Goal: Transaction & Acquisition: Download file/media

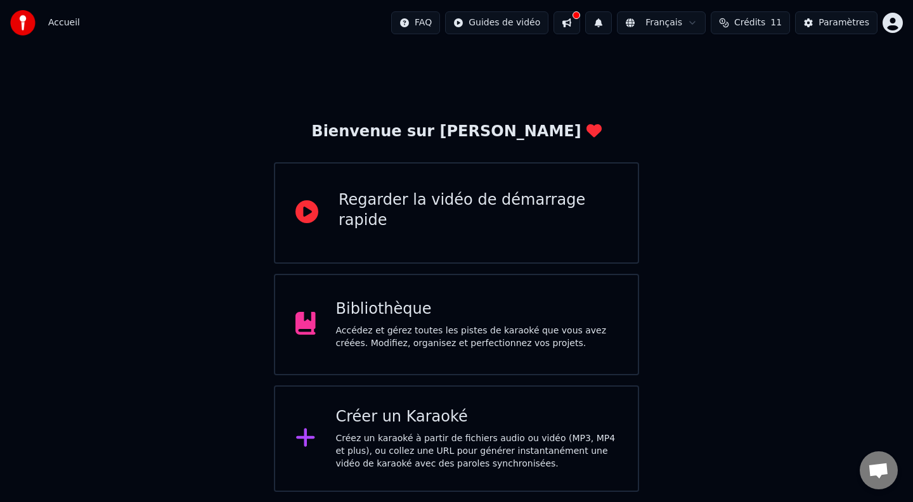
click at [503, 325] on div "Accédez et gérez toutes les pistes de karaoké que vous avez créées. Modifiez, o…" at bounding box center [477, 337] width 282 height 25
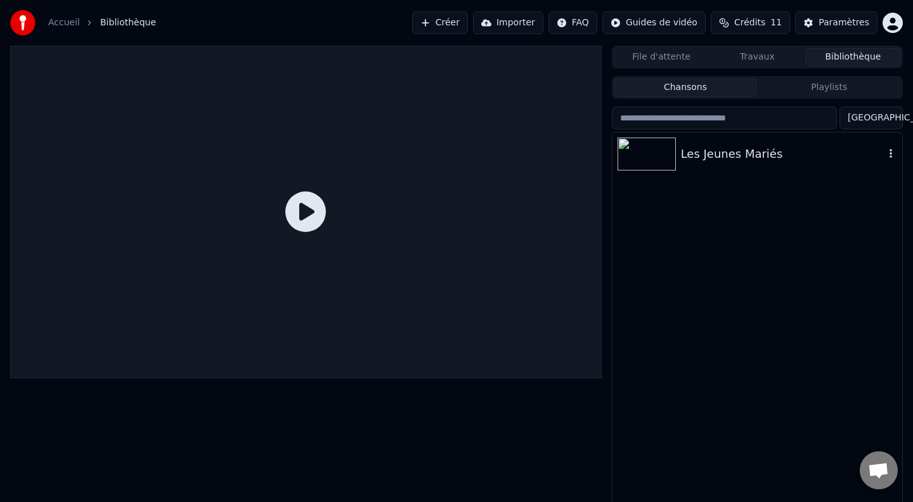
click at [714, 155] on div "Les Jeunes Mariés" at bounding box center [783, 154] width 204 height 18
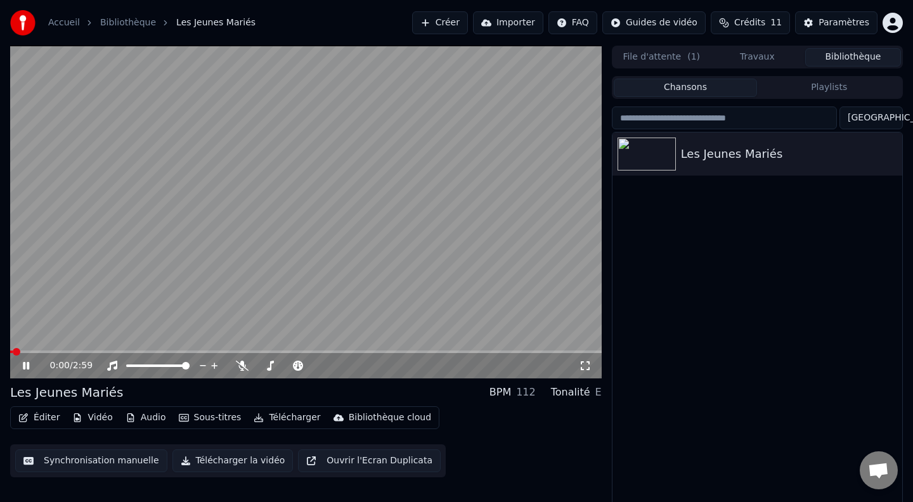
click at [200, 269] on video at bounding box center [306, 212] width 592 height 333
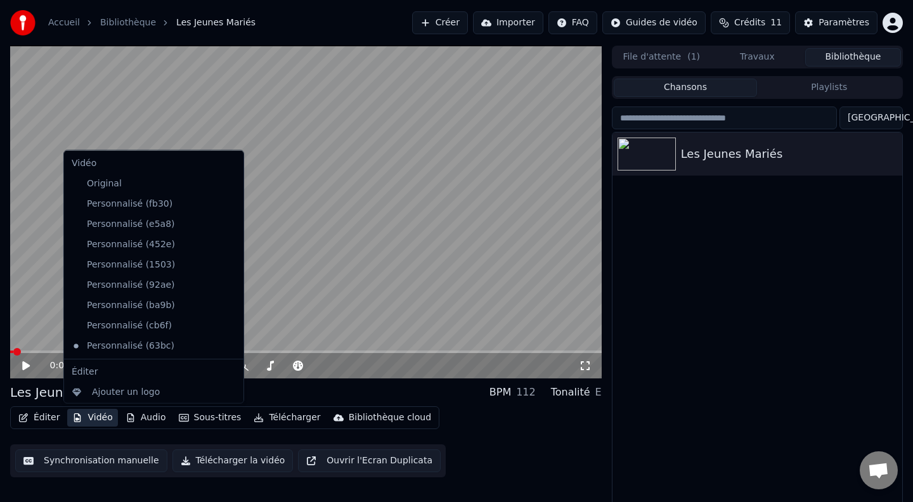
click at [77, 417] on icon "button" at bounding box center [77, 417] width 10 height 9
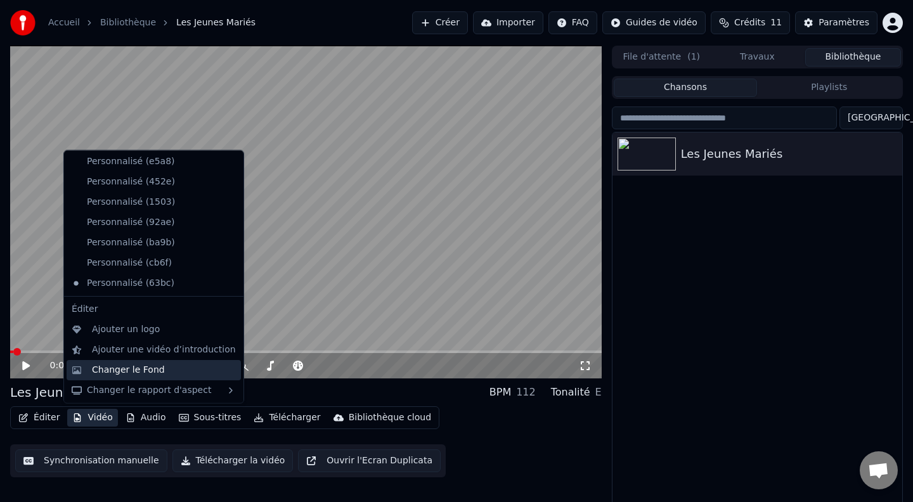
click at [120, 368] on div "Changer le Fond" at bounding box center [128, 369] width 73 height 13
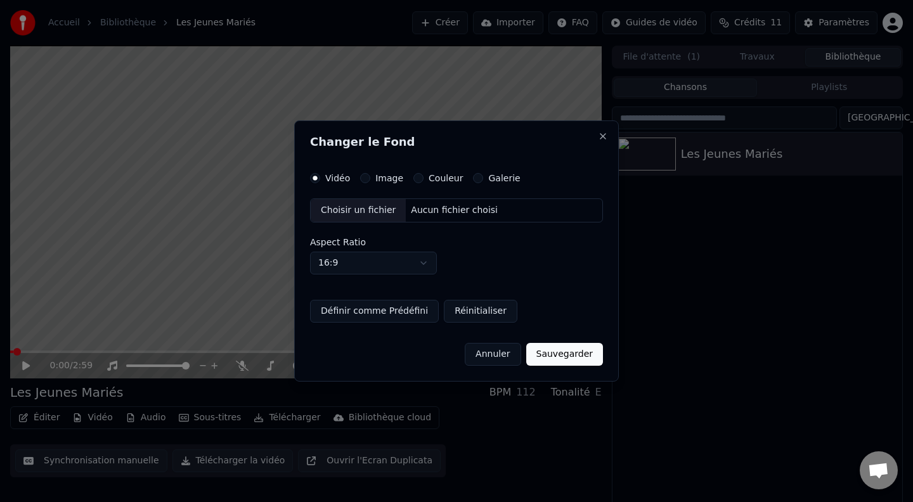
click at [358, 203] on div "Choisir un fichier" at bounding box center [358, 210] width 95 height 23
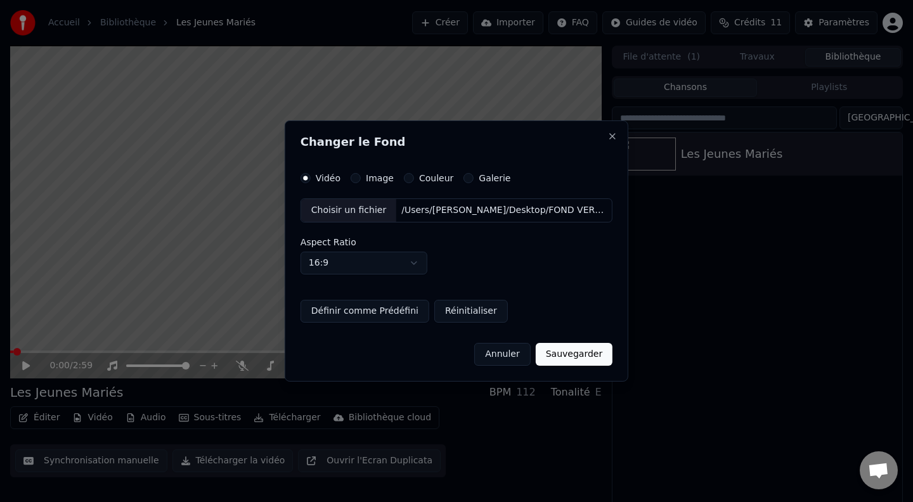
click at [374, 306] on button "Définir comme Prédéfini" at bounding box center [365, 311] width 129 height 23
click at [578, 354] on button "Sauvegarder" at bounding box center [574, 354] width 77 height 23
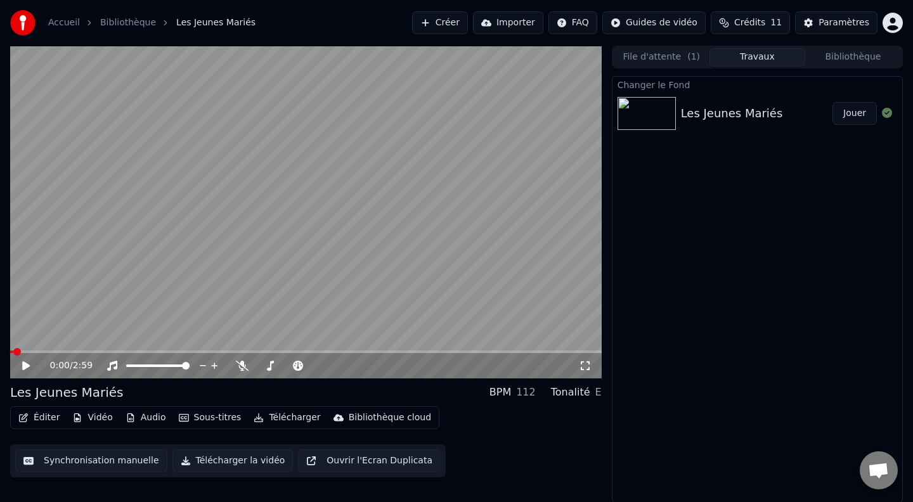
click at [863, 119] on button "Jouer" at bounding box center [854, 113] width 44 height 23
click at [263, 351] on span at bounding box center [306, 352] width 592 height 3
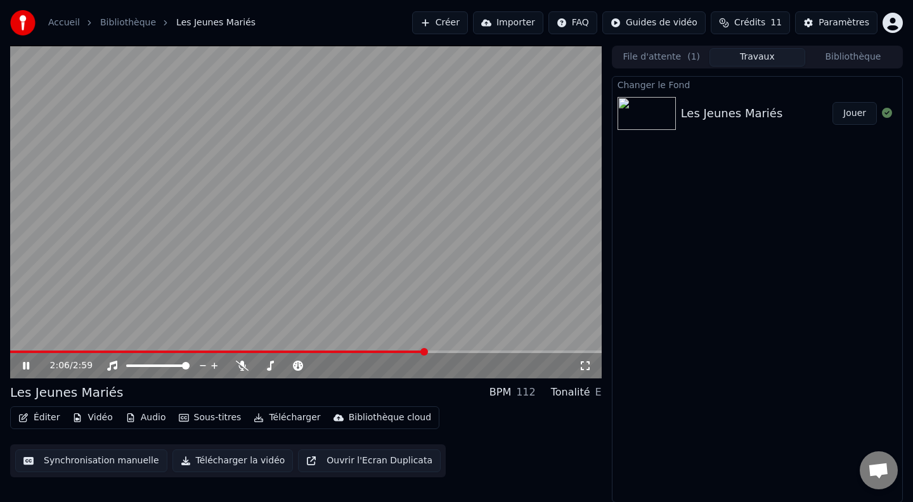
click at [269, 420] on button "Télécharger" at bounding box center [287, 418] width 77 height 18
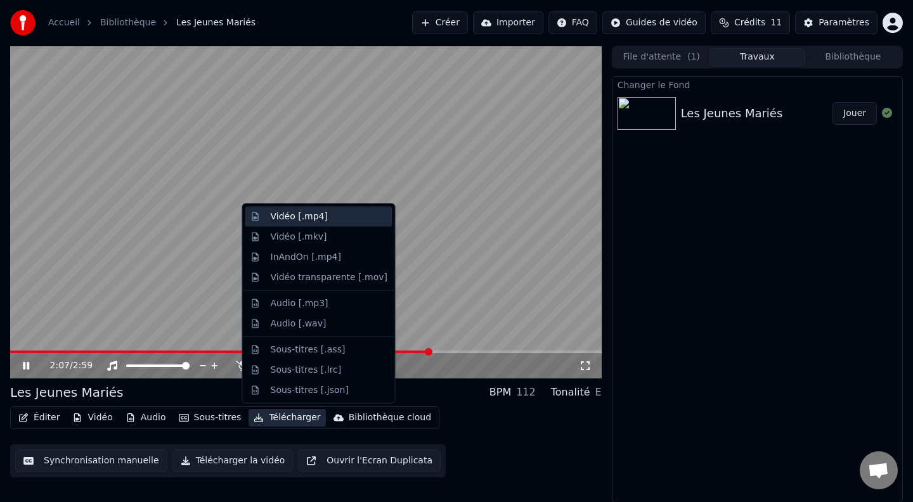
click at [325, 211] on div "Vidéo [.mp4]" at bounding box center [329, 216] width 117 height 13
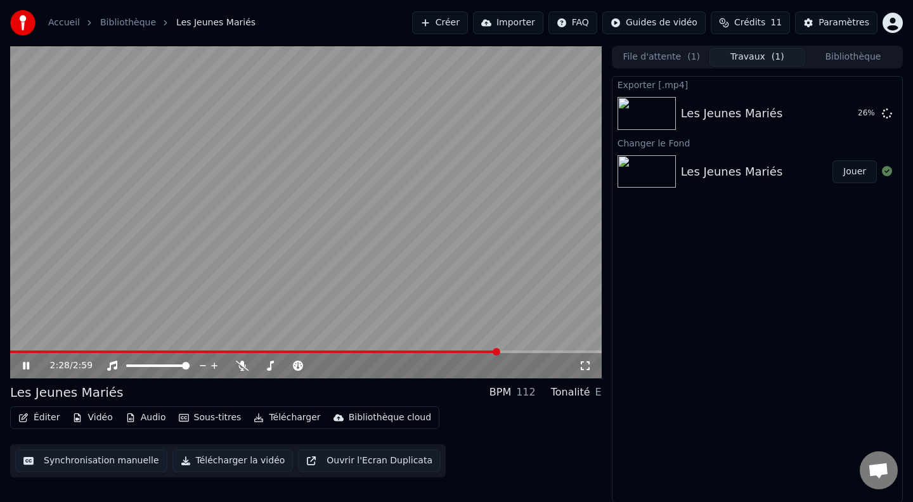
click at [302, 181] on video at bounding box center [306, 212] width 592 height 333
click at [839, 107] on button "Afficher" at bounding box center [849, 113] width 56 height 23
